Goal: Check status: Check status

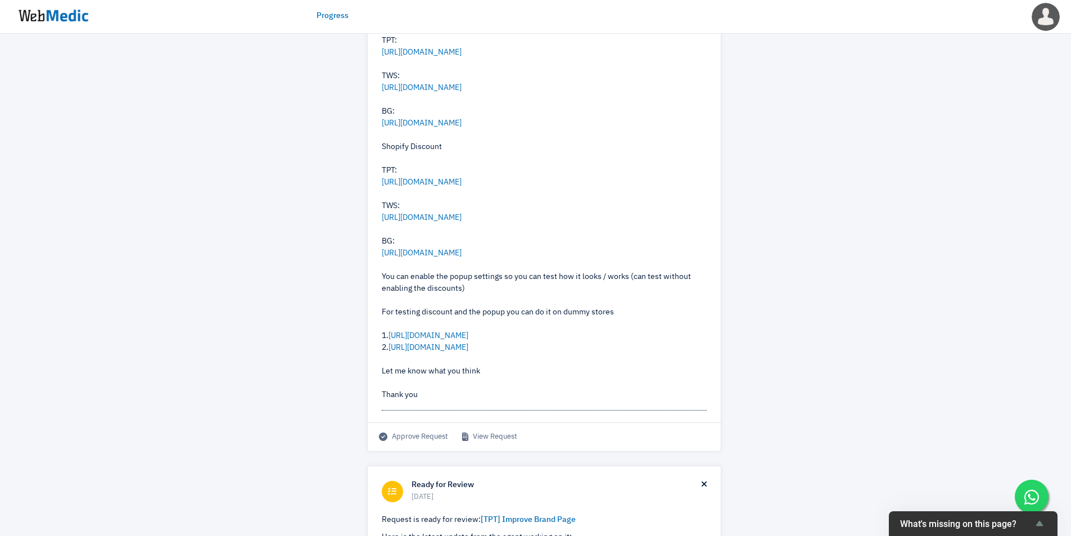
scroll to position [375, 0]
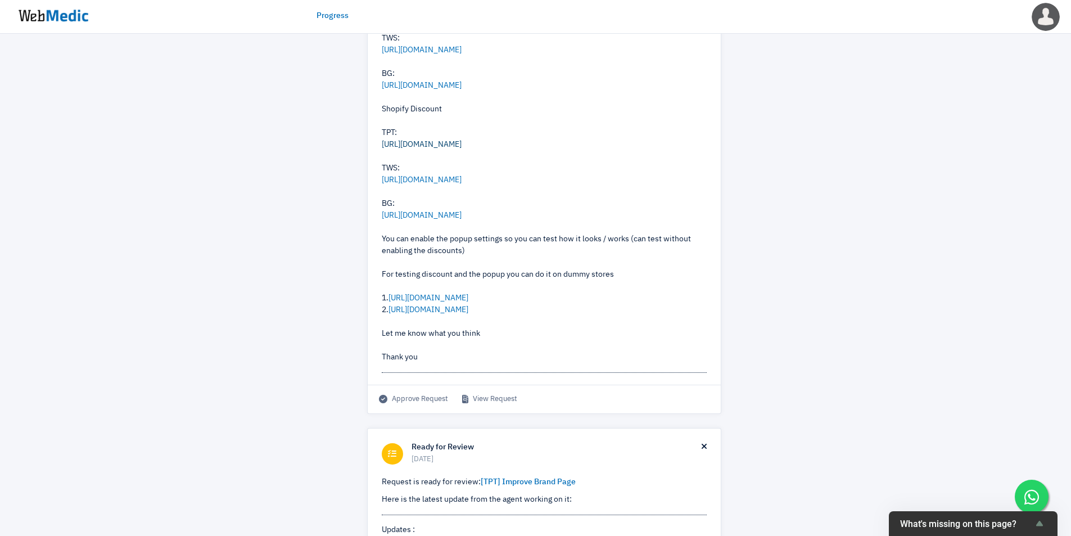
click at [426, 148] on link "[URL][DOMAIN_NAME]" at bounding box center [422, 145] width 80 height 8
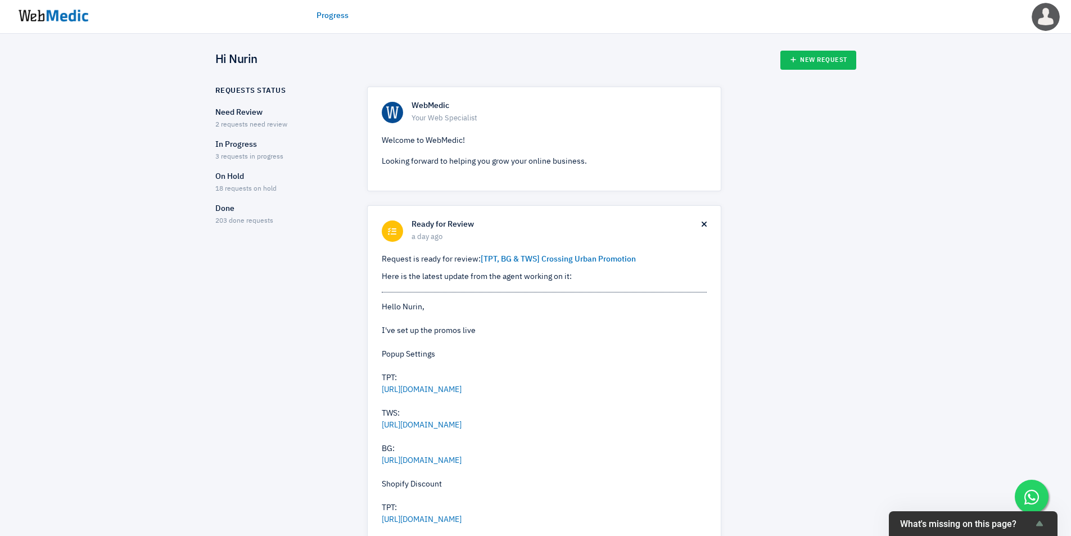
drag, startPoint x: 247, startPoint y: 114, endPoint x: 175, endPoint y: 326, distance: 224.2
click at [283, 122] on span "2 requests need review" at bounding box center [251, 124] width 72 height 7
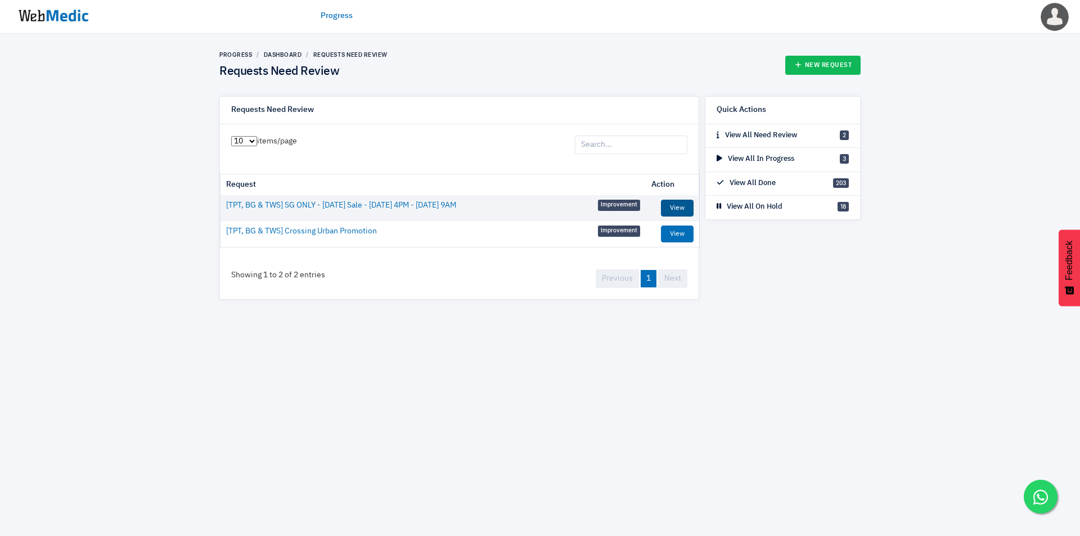
click at [672, 210] on link "View" at bounding box center [677, 208] width 33 height 17
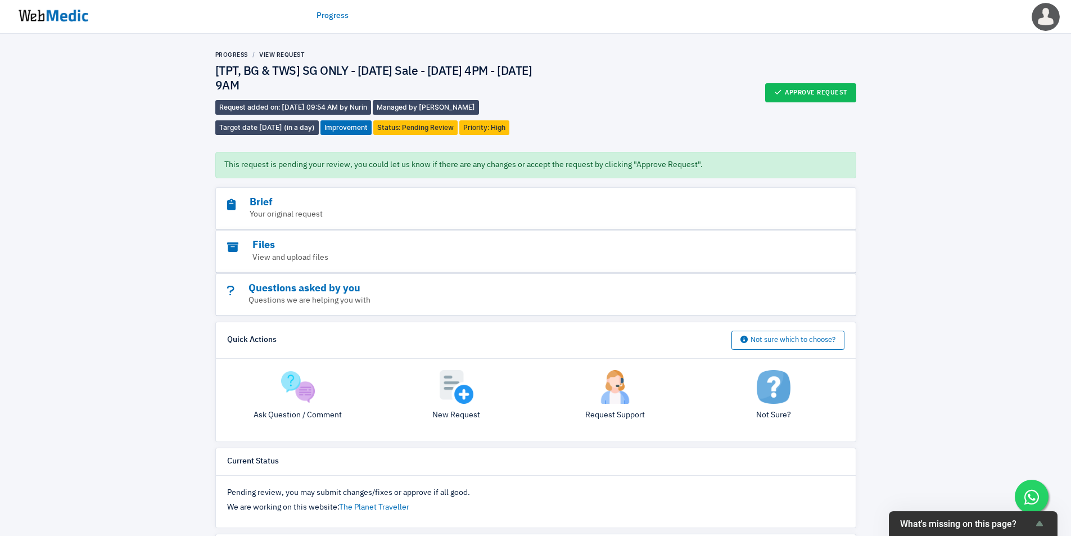
click at [329, 14] on link "Progress" at bounding box center [333, 16] width 32 height 12
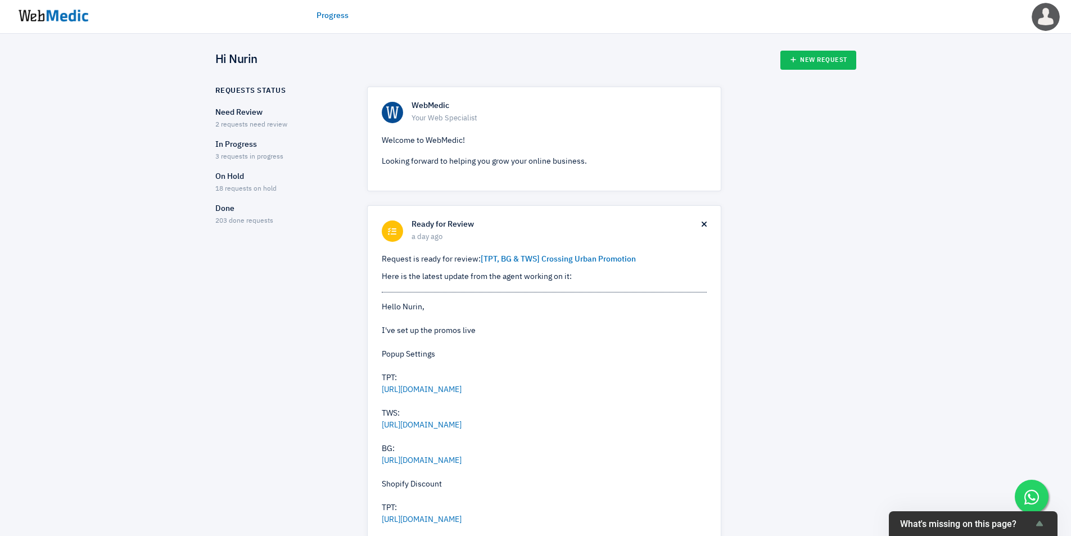
click at [258, 143] on p "In Progress" at bounding box center [281, 145] width 132 height 12
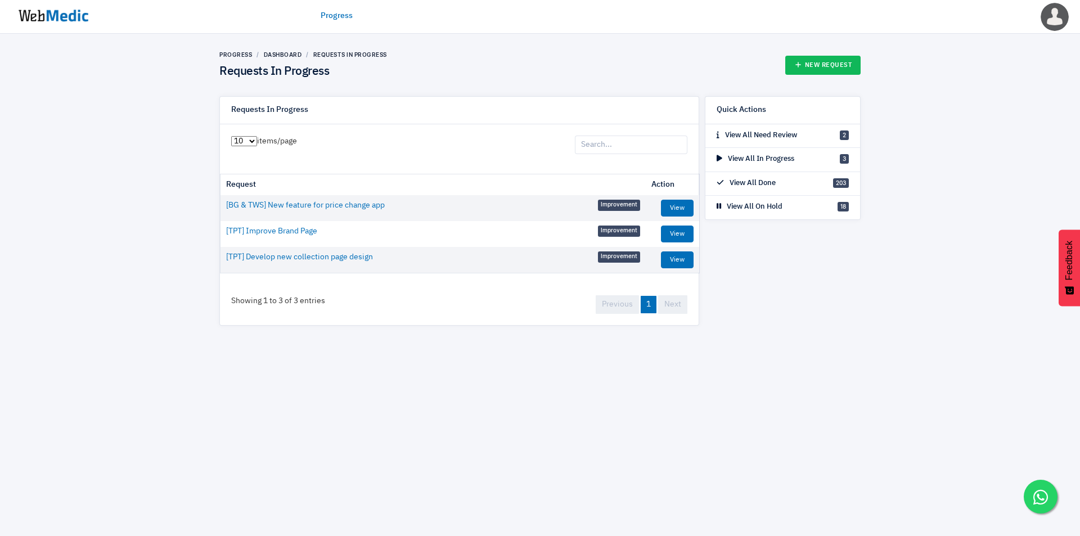
click at [344, 14] on link "Progress" at bounding box center [336, 16] width 32 height 12
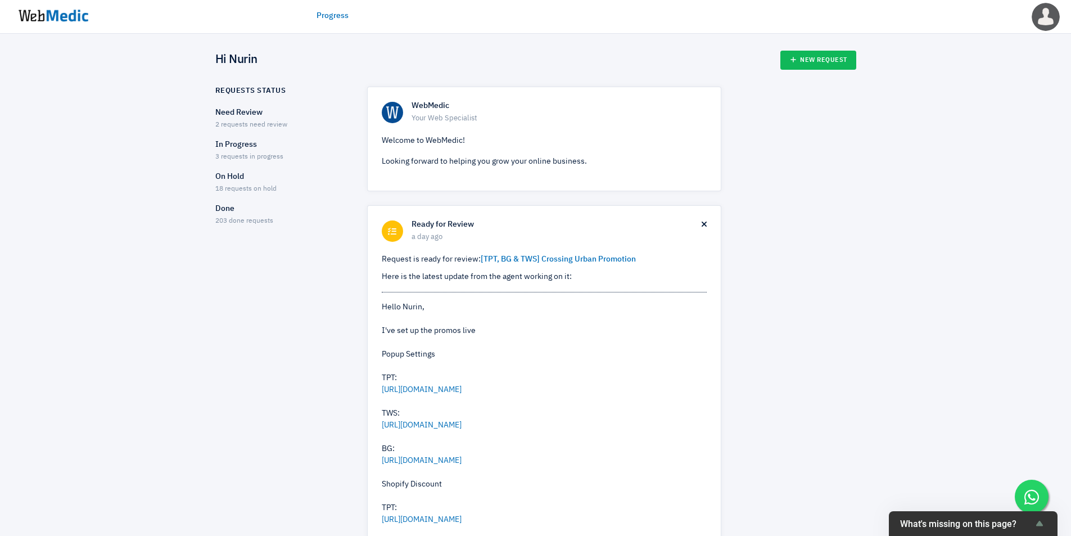
click at [281, 119] on div "Need Review 2 requests need review" at bounding box center [281, 119] width 132 height 24
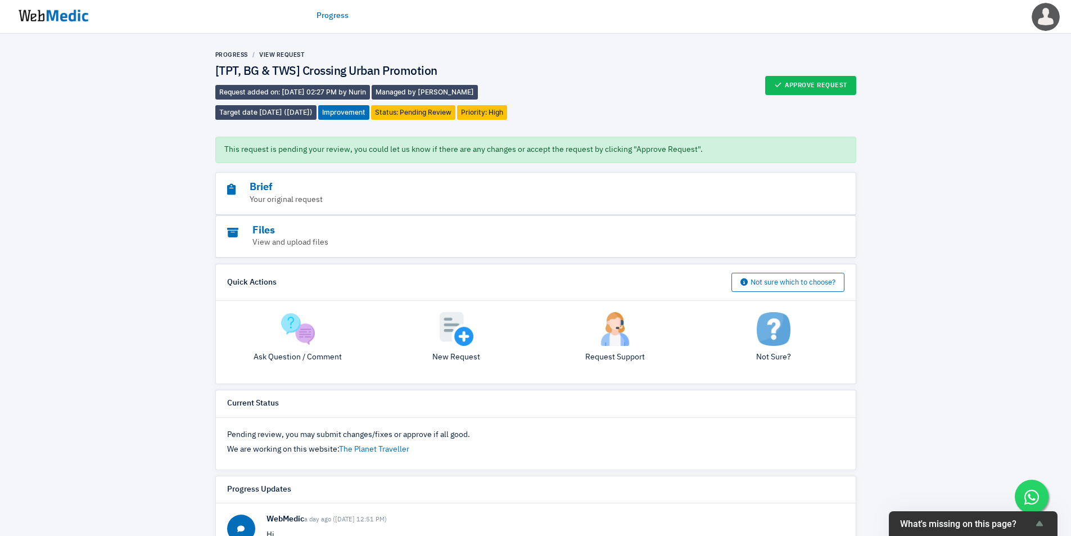
click at [950, 287] on div "Progress View Request [TPT, BG & TWS] Crossing Urban Promotion Request added on…" at bounding box center [535, 418] width 1071 height 768
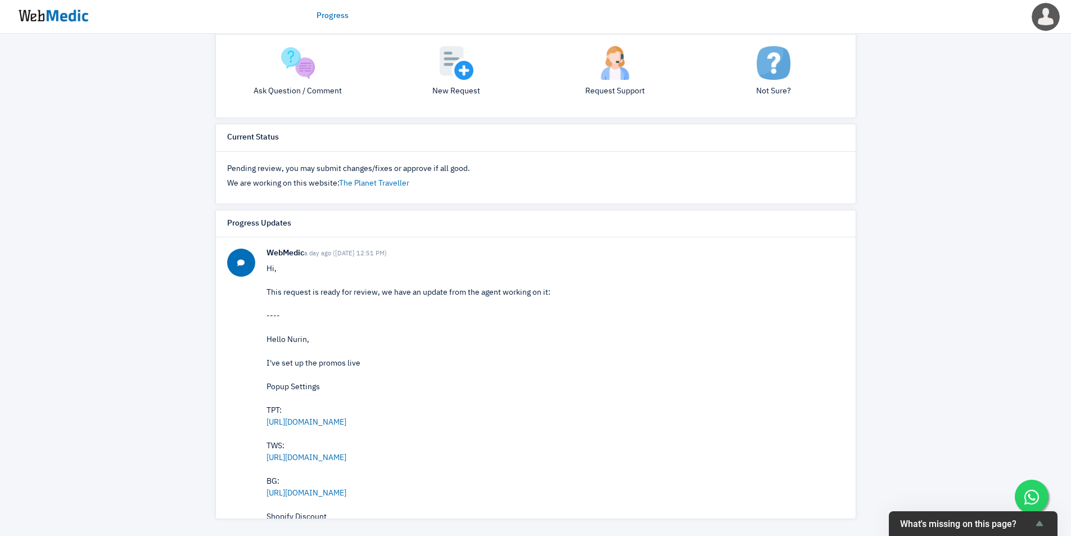
click at [931, 333] on div "Progress View Request [TPT, BG & TWS] Crossing Urban Promotion Request added on…" at bounding box center [535, 152] width 1071 height 768
